Goal: Task Accomplishment & Management: Use online tool/utility

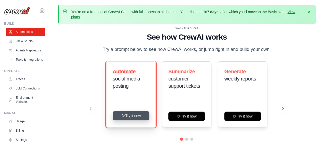
click at [128, 117] on button "Try it now" at bounding box center [131, 115] width 37 height 9
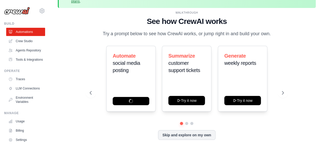
scroll to position [23, 0]
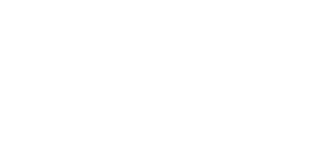
click at [178, 0] on html at bounding box center [164, 0] width 328 height 0
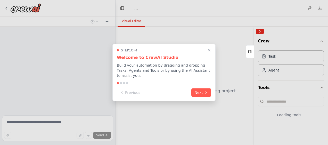
click at [186, 28] on div at bounding box center [164, 72] width 328 height 145
click at [200, 88] on button "Next" at bounding box center [201, 92] width 20 height 9
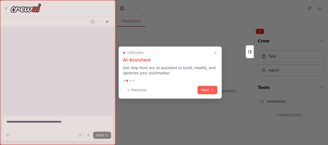
click at [200, 88] on button "Next" at bounding box center [207, 90] width 20 height 9
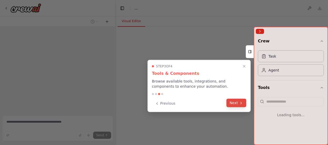
click at [235, 101] on button "Next" at bounding box center [236, 103] width 20 height 9
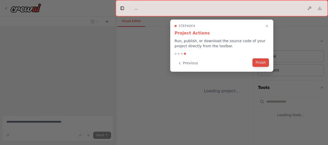
click at [261, 63] on button "Finish" at bounding box center [260, 63] width 16 height 9
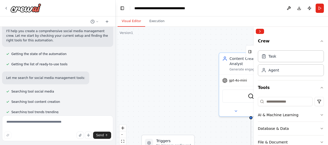
scroll to position [44, 0]
click at [259, 30] on button "Collapse right sidebar" at bounding box center [260, 31] width 8 height 5
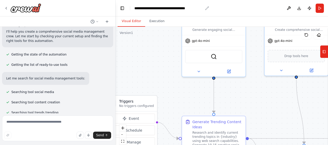
drag, startPoint x: 202, startPoint y: 48, endPoint x: 165, endPoint y: 9, distance: 54.4
click at [165, 9] on main "**********" at bounding box center [221, 72] width 212 height 145
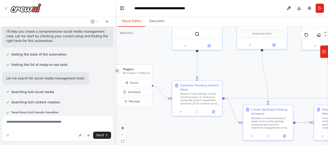
drag, startPoint x: 250, startPoint y: 89, endPoint x: 225, endPoint y: 63, distance: 35.9
click at [225, 63] on div ".deletable-edge-delete-btn { width: 20px; height: 20px; border: 0px solid #ffff…" at bounding box center [221, 91] width 212 height 129
click at [134, 94] on span "Schedule" at bounding box center [134, 93] width 13 height 4
select select "******"
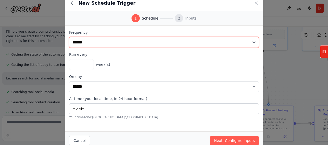
click at [139, 43] on select "**********" at bounding box center [164, 42] width 190 height 11
click at [69, 37] on select "**********" at bounding box center [164, 42] width 190 height 11
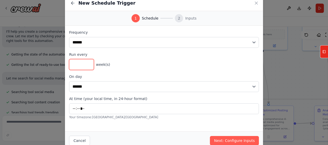
click at [86, 68] on input "*" at bounding box center [81, 64] width 25 height 11
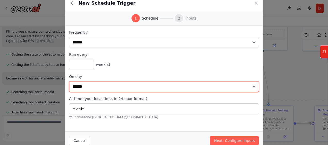
click at [110, 82] on select "****** ******* ********* ******** ****** ******** ******" at bounding box center [164, 86] width 190 height 11
select select "*"
click at [69, 81] on select "****** ******* ********* ******** ****** ******** ******" at bounding box center [164, 86] width 190 height 11
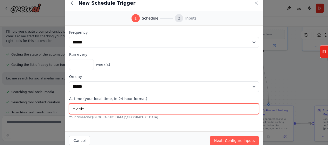
click at [102, 107] on input "*****" at bounding box center [164, 109] width 190 height 11
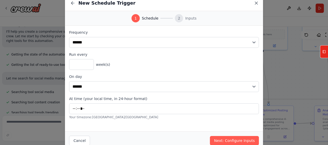
click at [257, 4] on icon at bounding box center [256, 3] width 5 height 5
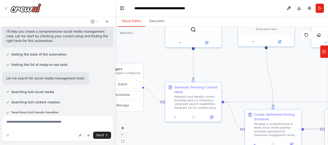
click at [122, 137] on button "zoom out" at bounding box center [122, 135] width 7 height 7
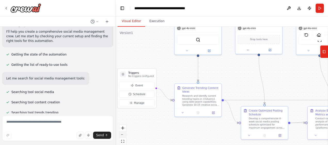
click at [122, 137] on button "zoom out" at bounding box center [122, 135] width 7 height 7
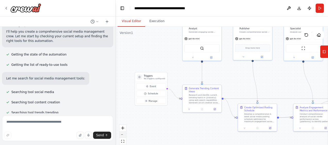
click at [122, 137] on button "zoom out" at bounding box center [122, 135] width 7 height 7
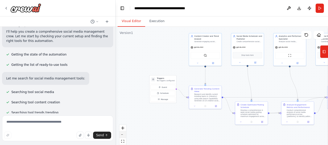
click at [122, 137] on button "zoom out" at bounding box center [122, 135] width 7 height 7
click at [122, 137] on div "React Flow controls" at bounding box center [122, 138] width 7 height 27
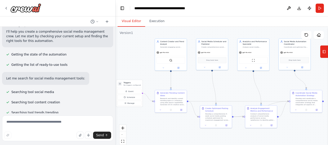
drag, startPoint x: 266, startPoint y: 74, endPoint x: 214, endPoint y: 79, distance: 52.3
click at [214, 79] on div ".deletable-edge-delete-btn { width: 20px; height: 20px; border: 0px solid #ffff…" at bounding box center [221, 91] width 212 height 129
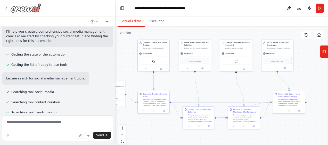
click at [7, 7] on icon at bounding box center [6, 8] width 4 height 4
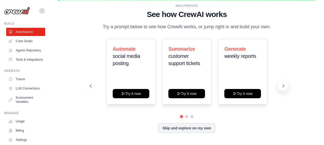
click at [287, 86] on button at bounding box center [283, 86] width 10 height 10
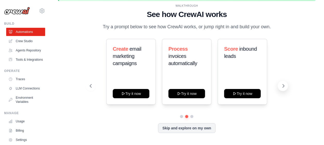
click at [287, 86] on button at bounding box center [283, 86] width 10 height 10
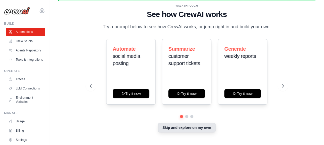
click at [183, 129] on button "Skip and explore on my own" at bounding box center [186, 128] width 57 height 10
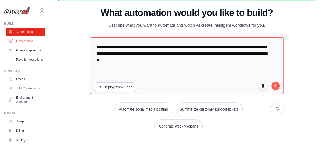
click at [24, 42] on link "Crew Studio" at bounding box center [26, 41] width 39 height 8
